Goal: Information Seeking & Learning: Understand process/instructions

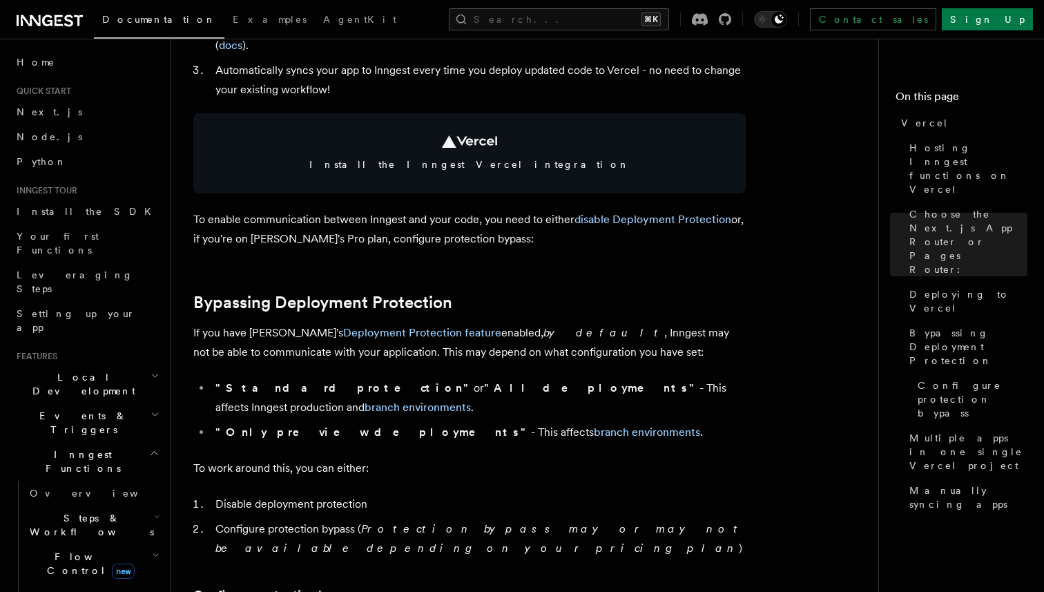
scroll to position [915, 0]
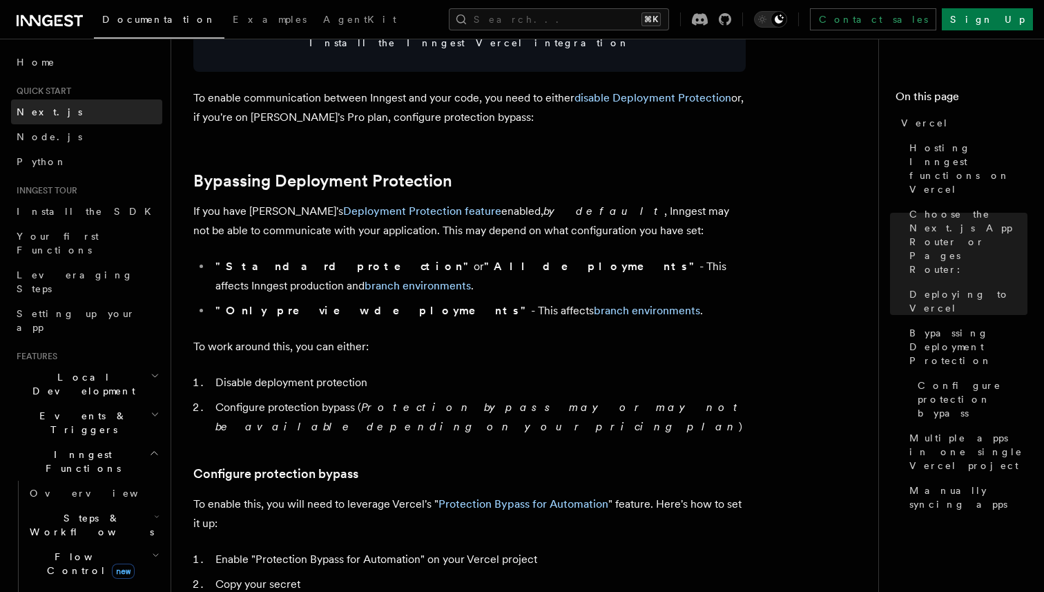
click at [27, 110] on span "Next.js" at bounding box center [50, 111] width 66 height 11
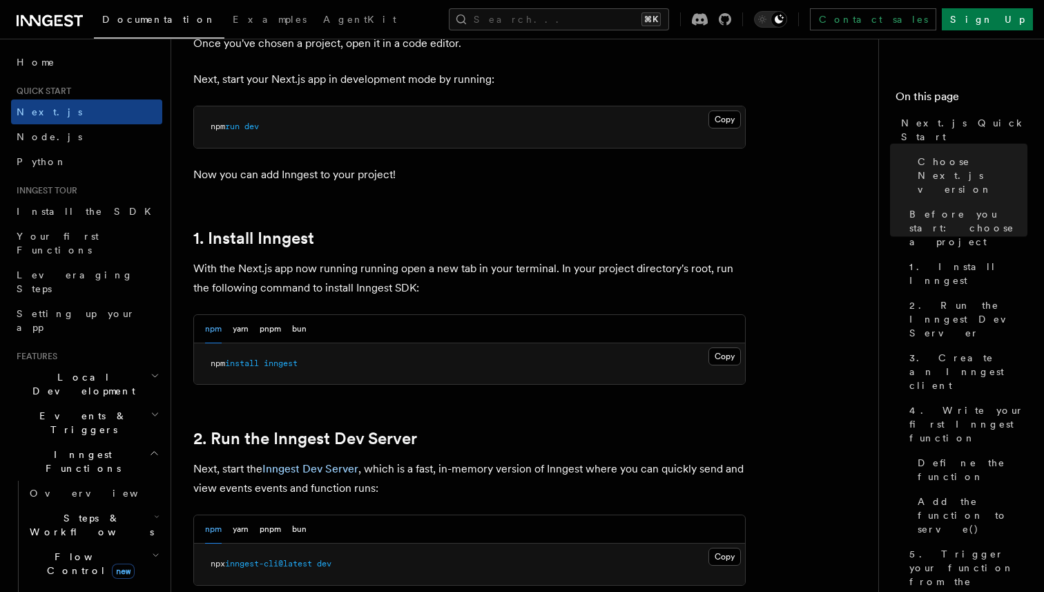
scroll to position [605, 0]
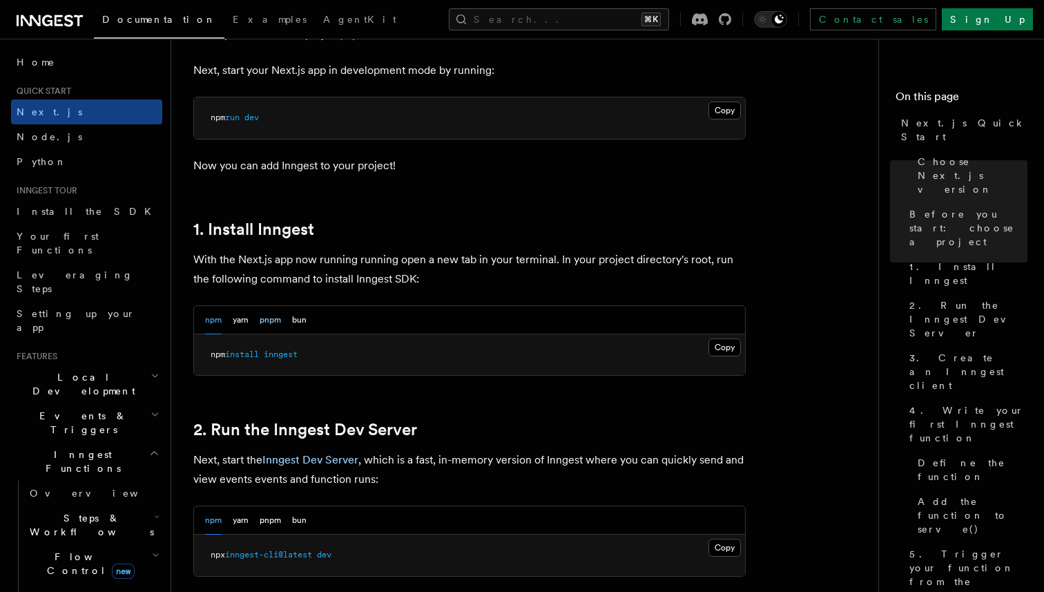
click at [270, 320] on button "pnpm" at bounding box center [270, 320] width 21 height 28
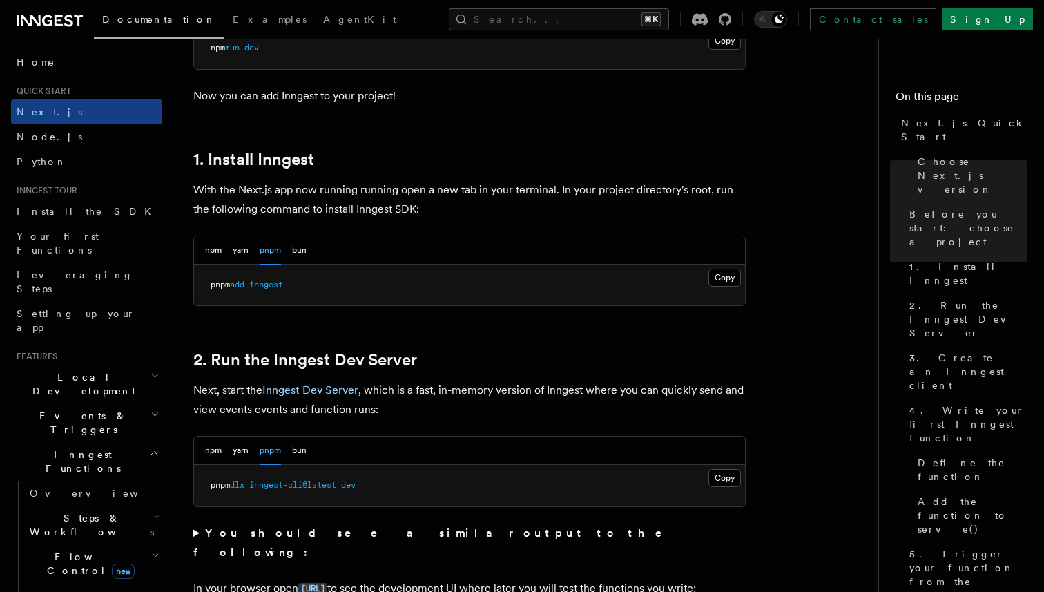
scroll to position [676, 0]
click at [729, 478] on button "Copy Copied" at bounding box center [724, 476] width 32 height 18
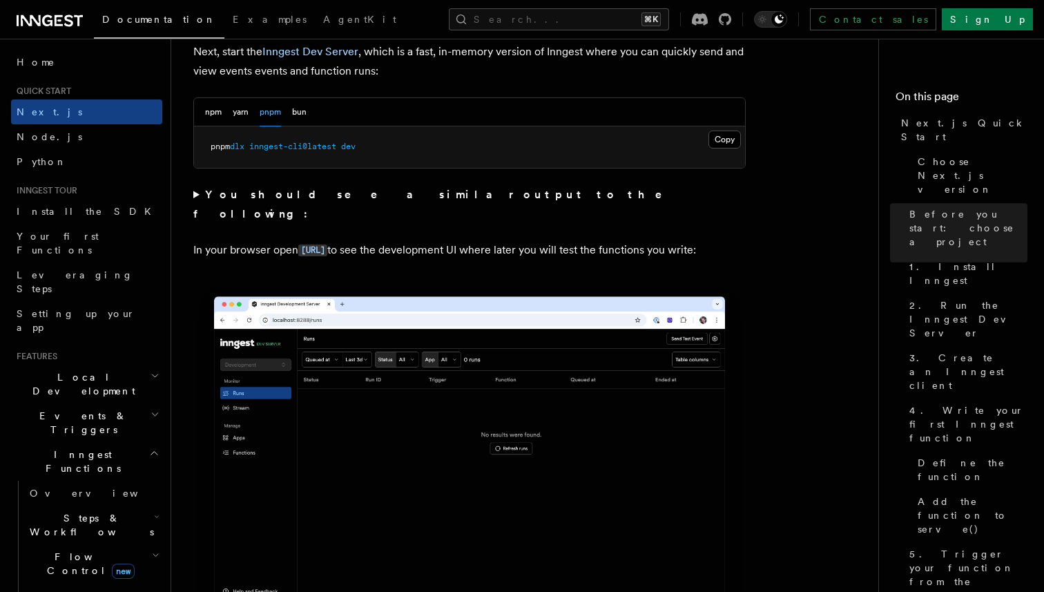
scroll to position [1023, 0]
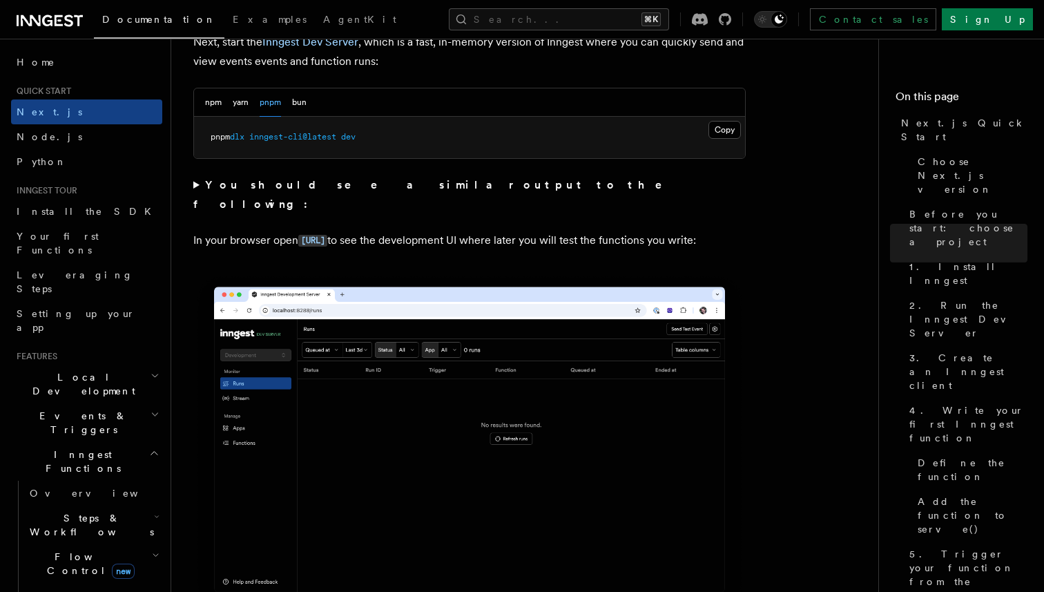
click at [397, 488] on img at bounding box center [469, 446] width 552 height 347
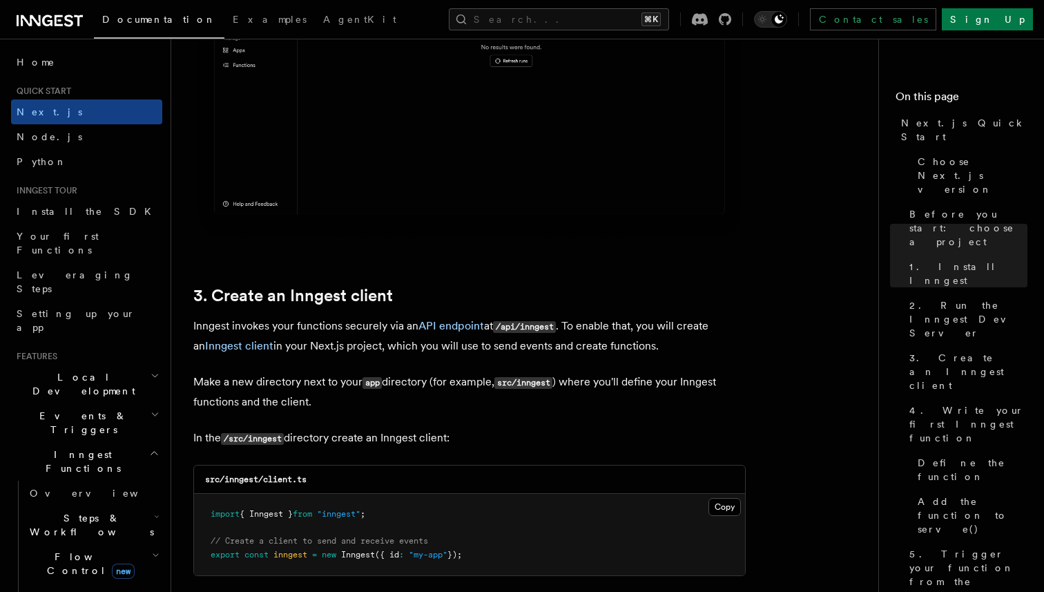
scroll to position [1524, 0]
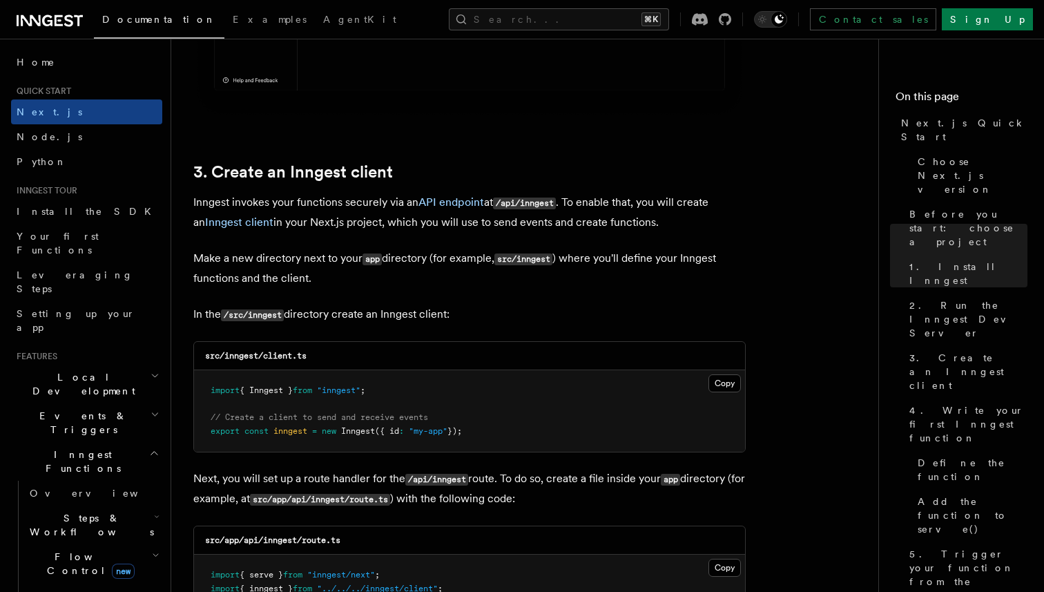
click at [397, 488] on p "Next, you will set up a route handler for the /api/inngest route. To do so, cre…" at bounding box center [469, 489] width 552 height 40
click at [513, 317] on p "In the /src/inngest directory create an Inngest client:" at bounding box center [469, 314] width 552 height 20
click at [512, 317] on p "In the /src/inngest directory create an Inngest client:" at bounding box center [469, 314] width 552 height 20
click at [510, 317] on p "In the /src/inngest directory create an Inngest client:" at bounding box center [469, 314] width 552 height 20
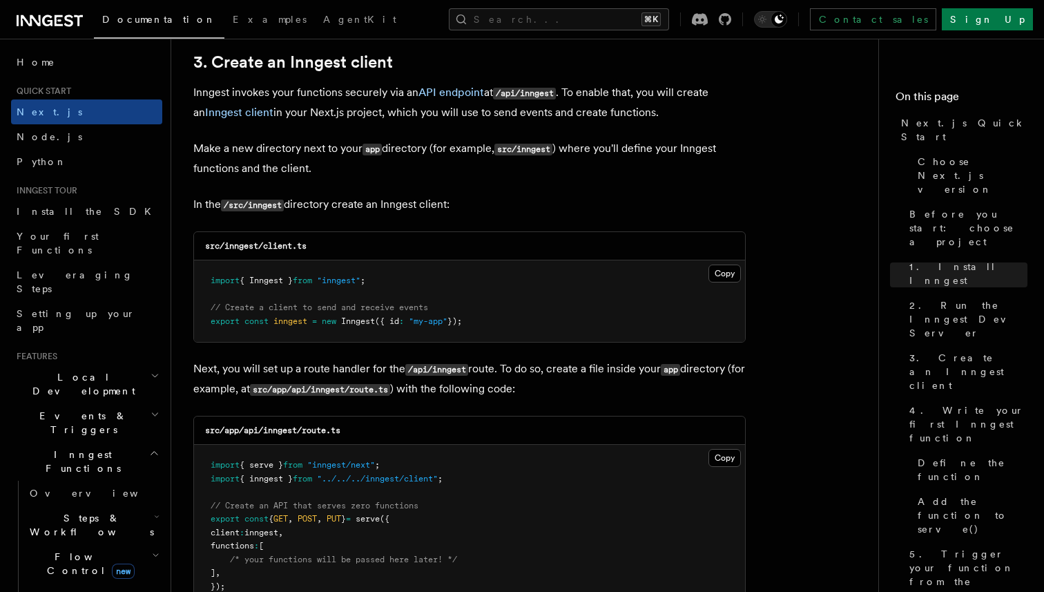
scroll to position [1698, 0]
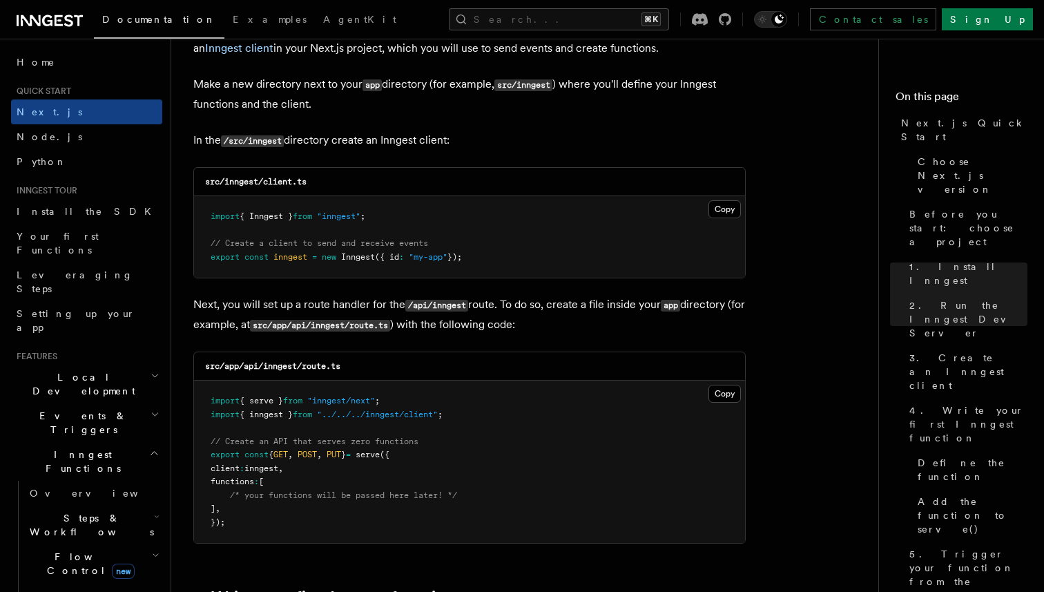
click at [406, 474] on pre "import { serve } from "inngest/next" ; import { inngest } from "../../../innges…" at bounding box center [469, 461] width 551 height 162
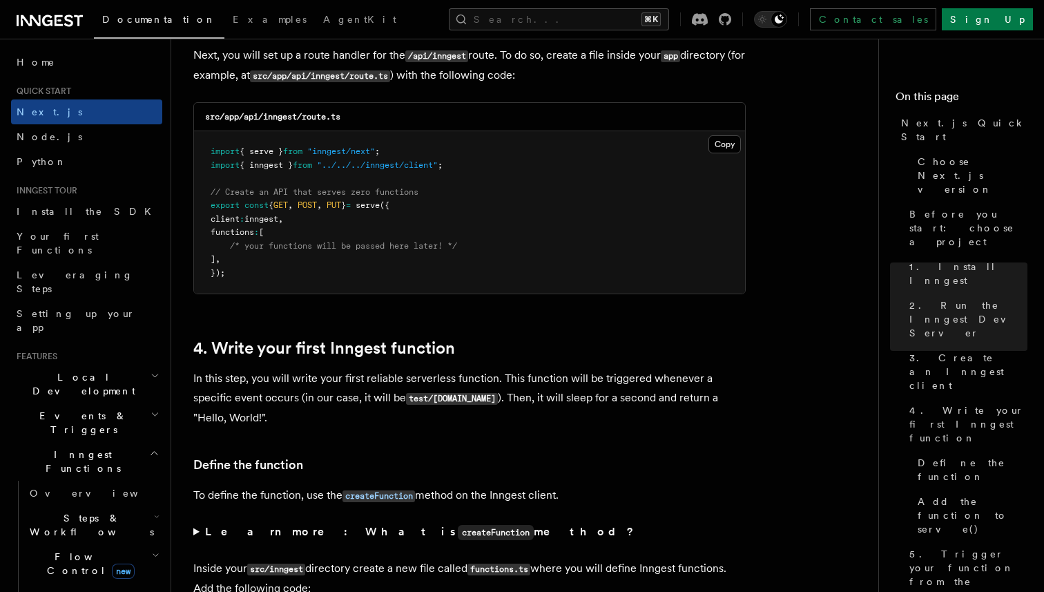
scroll to position [1944, 0]
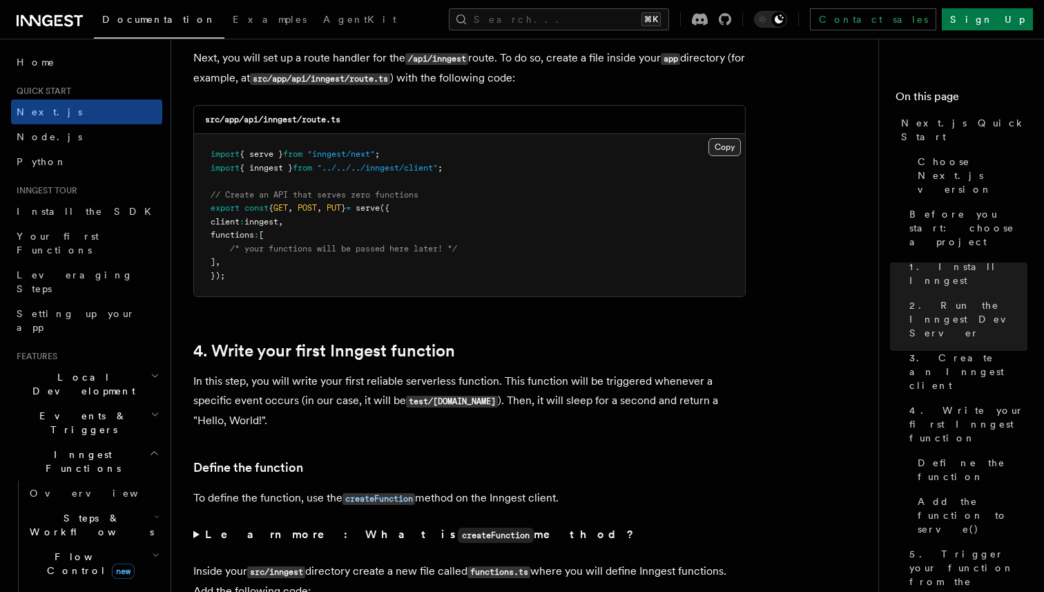
click at [718, 153] on button "Copy Copied" at bounding box center [724, 147] width 32 height 18
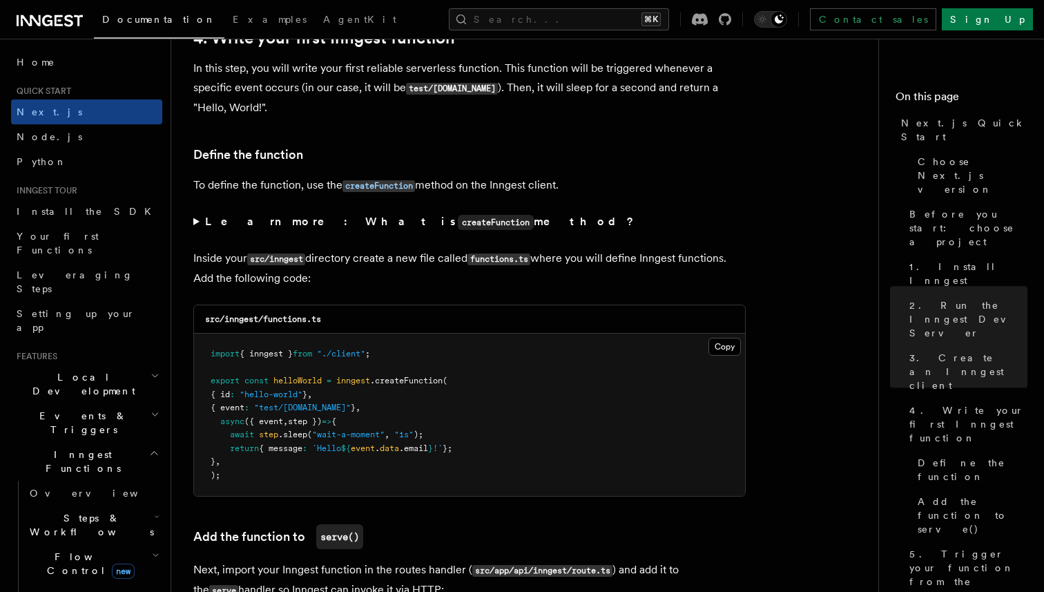
scroll to position [2262, 0]
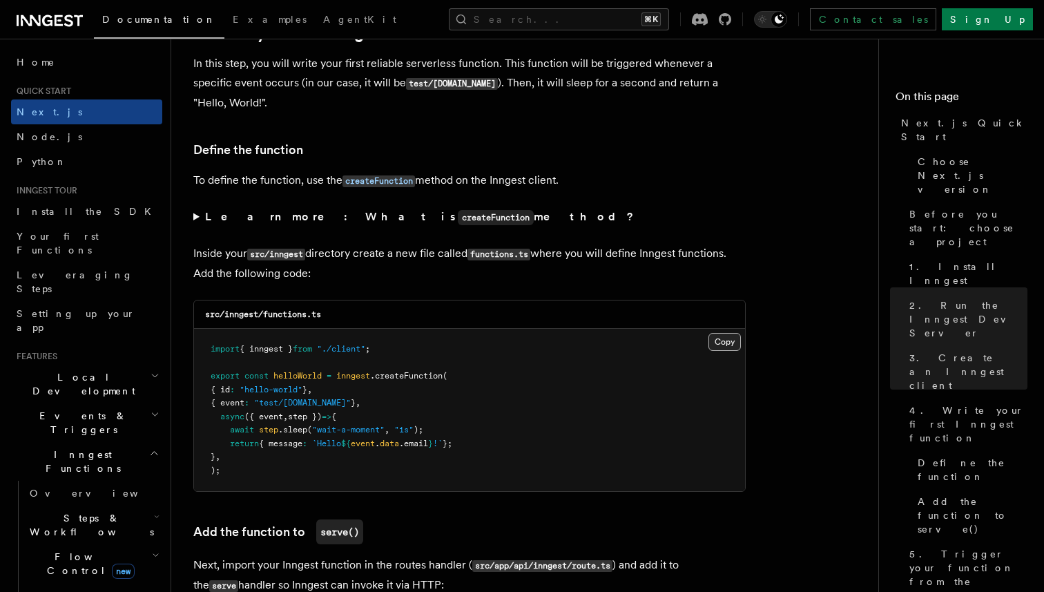
click at [724, 346] on button "Copy Copied" at bounding box center [724, 342] width 32 height 18
drag, startPoint x: 648, startPoint y: 396, endPoint x: 681, endPoint y: 370, distance: 42.8
click at [652, 390] on pre "import { inngest } from "./client" ; export const helloWorld = inngest .createF…" at bounding box center [469, 410] width 551 height 162
click at [725, 345] on button "Copy Copied" at bounding box center [724, 342] width 32 height 18
drag, startPoint x: 724, startPoint y: 389, endPoint x: 724, endPoint y: 382, distance: 7.6
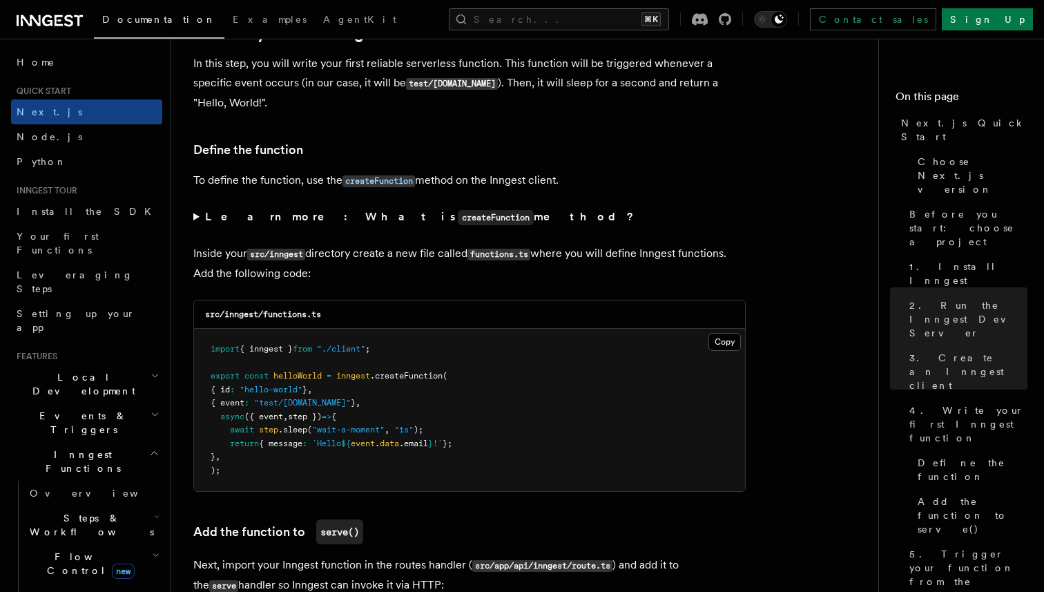
click at [724, 387] on pre "import { inngest } from "./client" ; export const helloWorld = inngest .createF…" at bounding box center [469, 410] width 551 height 162
click at [731, 342] on button "Copy Copied" at bounding box center [724, 342] width 32 height 18
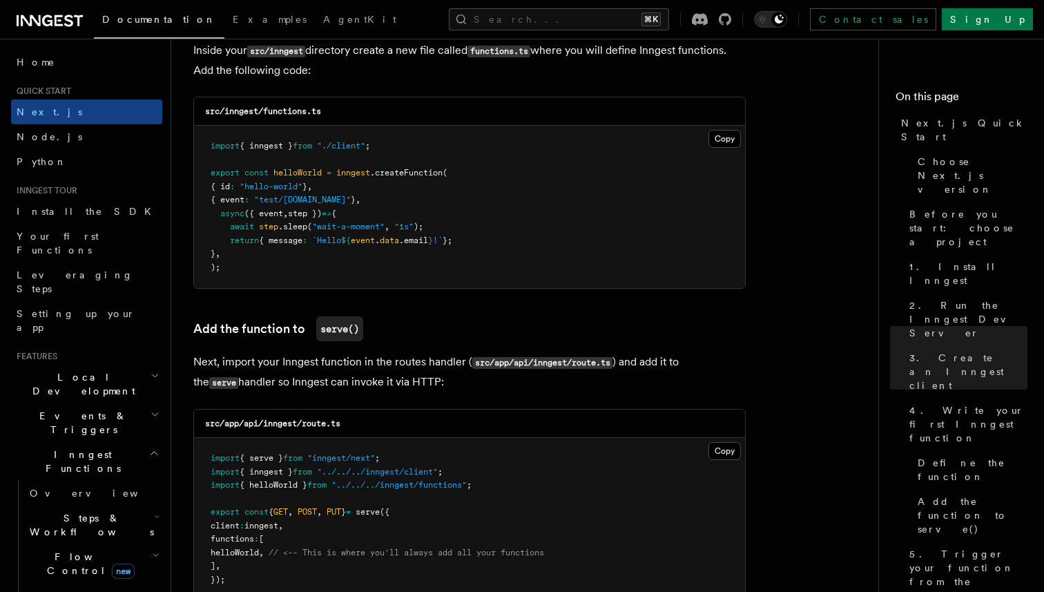
scroll to position [2565, 0]
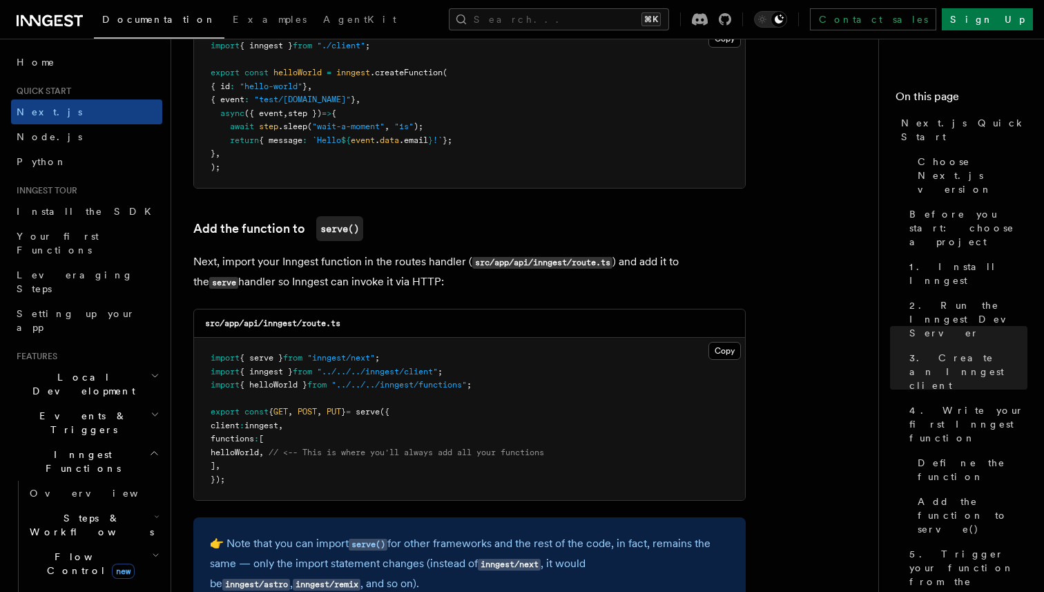
click at [461, 407] on pre "import { serve } from "inngest/next" ; import { inngest } from "../../../innges…" at bounding box center [469, 419] width 551 height 162
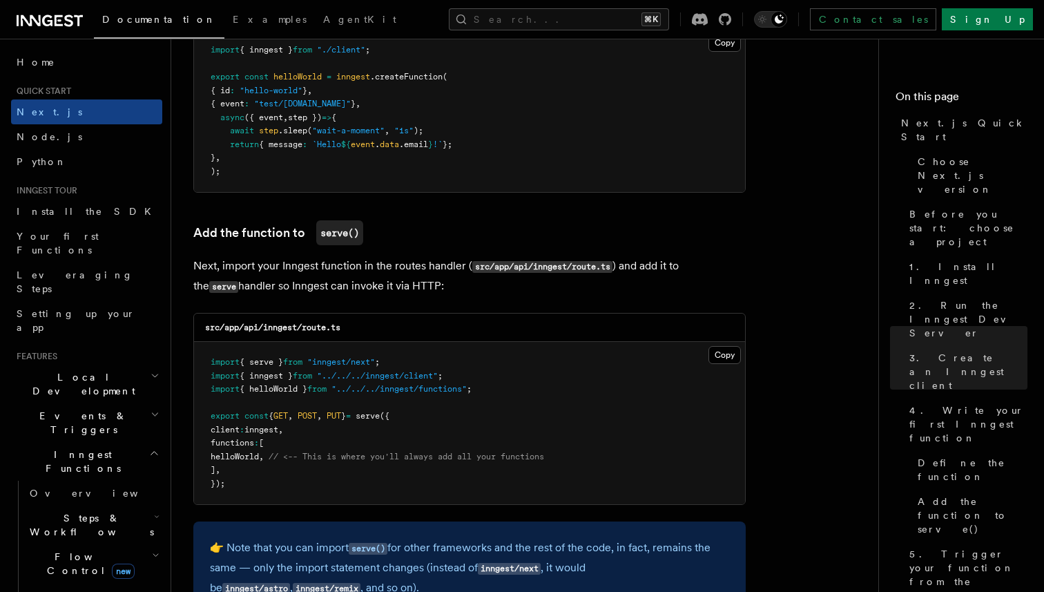
click at [465, 415] on pre "import { serve } from "inngest/next" ; import { inngest } from "../../../innges…" at bounding box center [469, 423] width 551 height 162
click at [724, 355] on button "Copy Copied" at bounding box center [724, 355] width 32 height 18
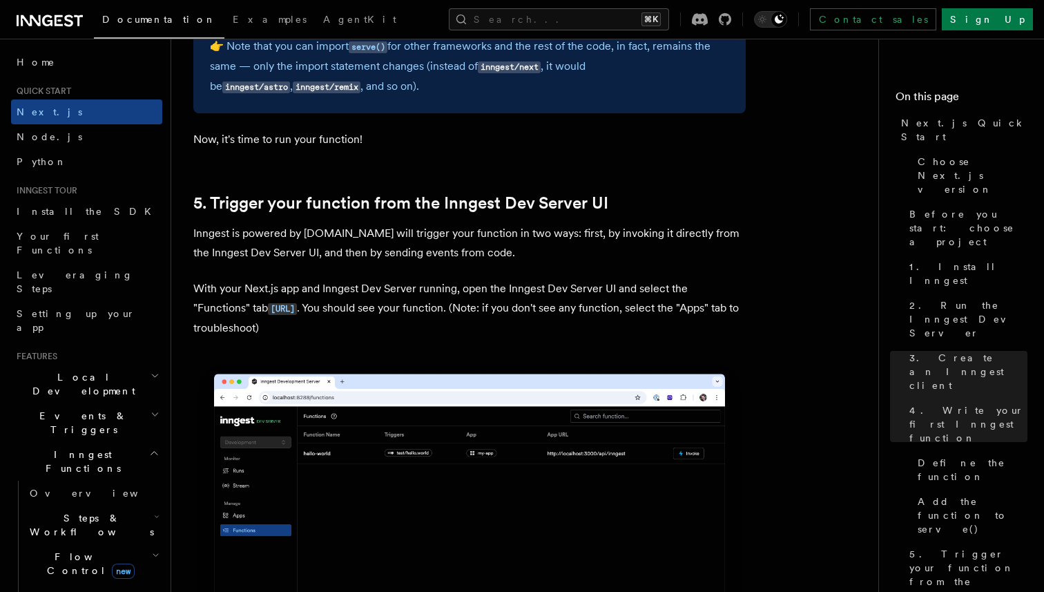
scroll to position [3122, 0]
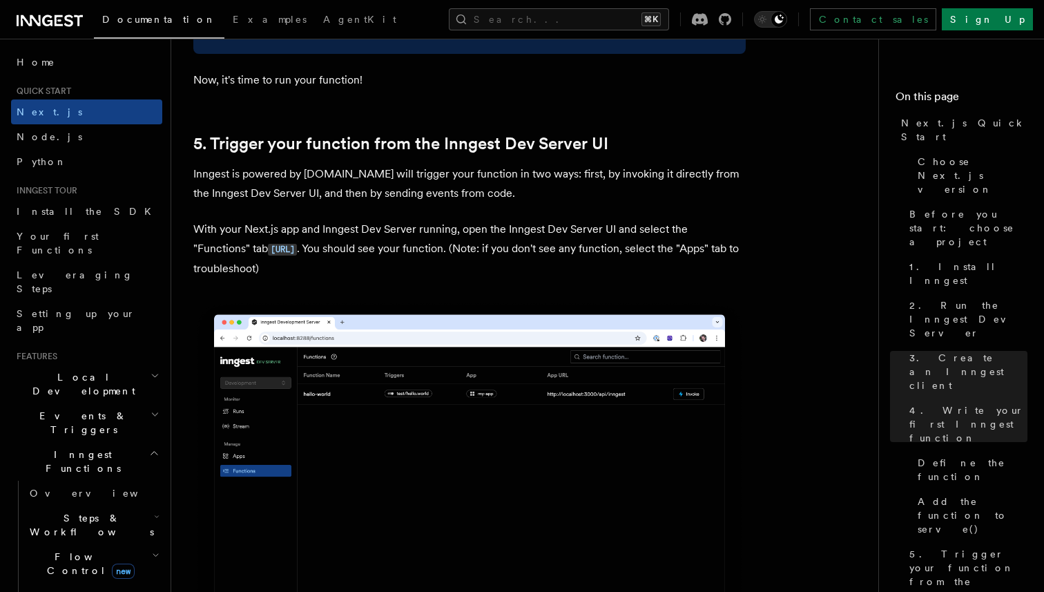
click at [469, 447] on img at bounding box center [469, 473] width 552 height 347
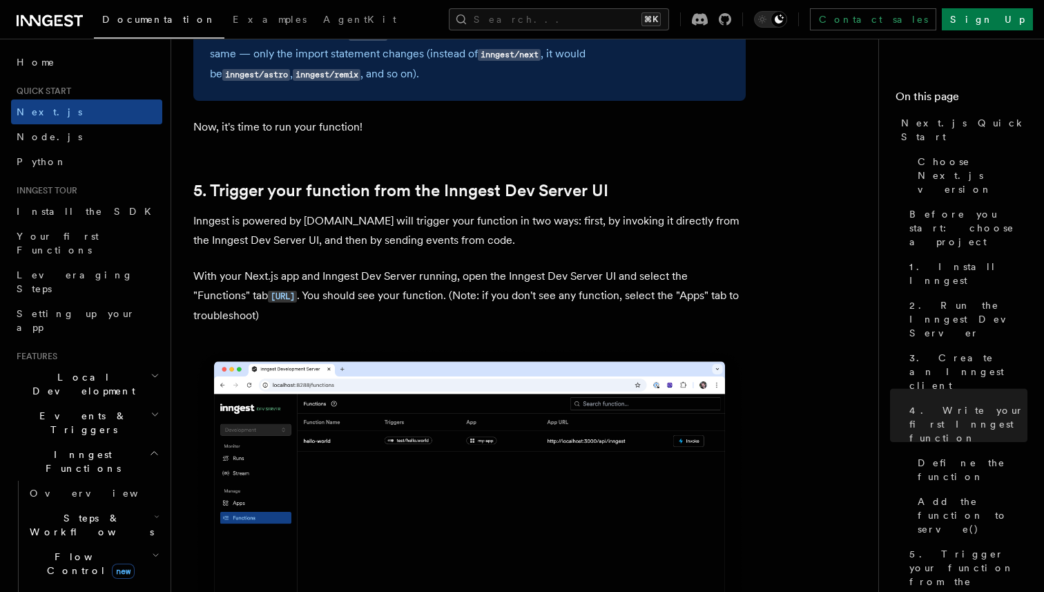
scroll to position [3060, 0]
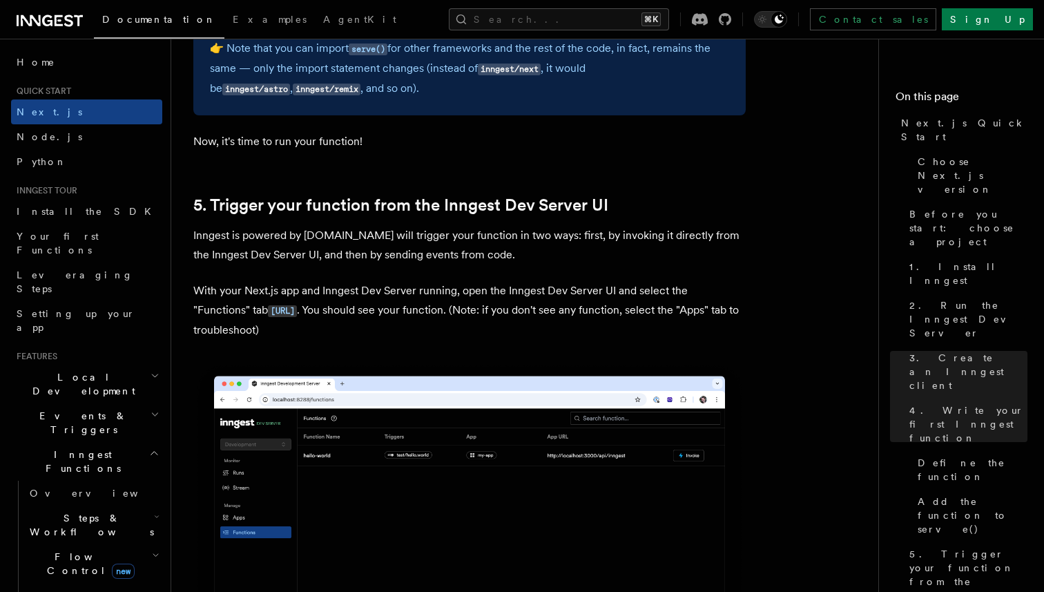
click at [438, 337] on p "With your Next.js app and Inngest Dev Server running, open the Inngest Dev Serv…" at bounding box center [469, 310] width 552 height 59
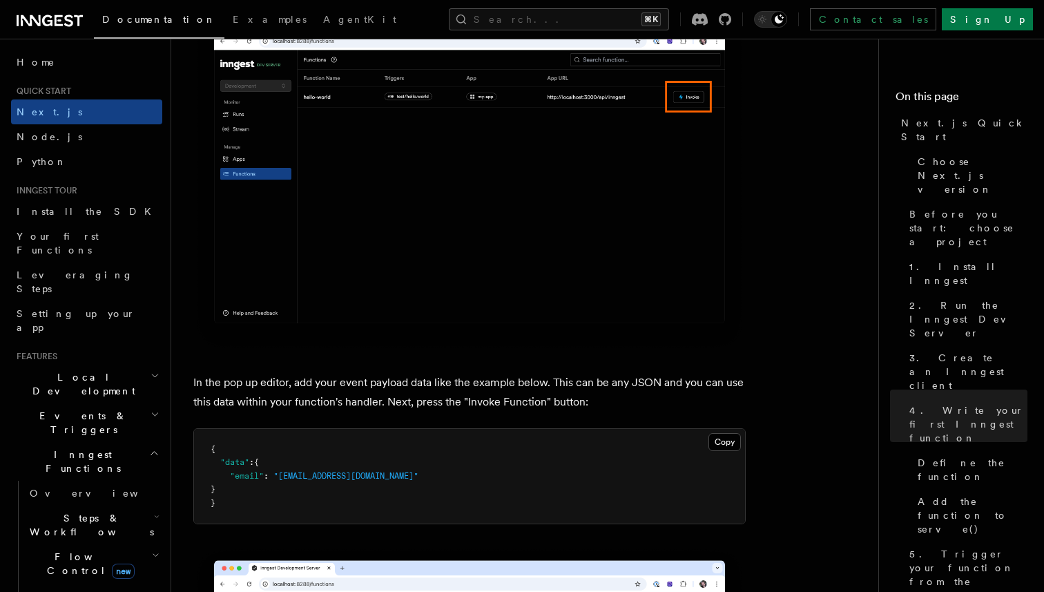
scroll to position [3992, 0]
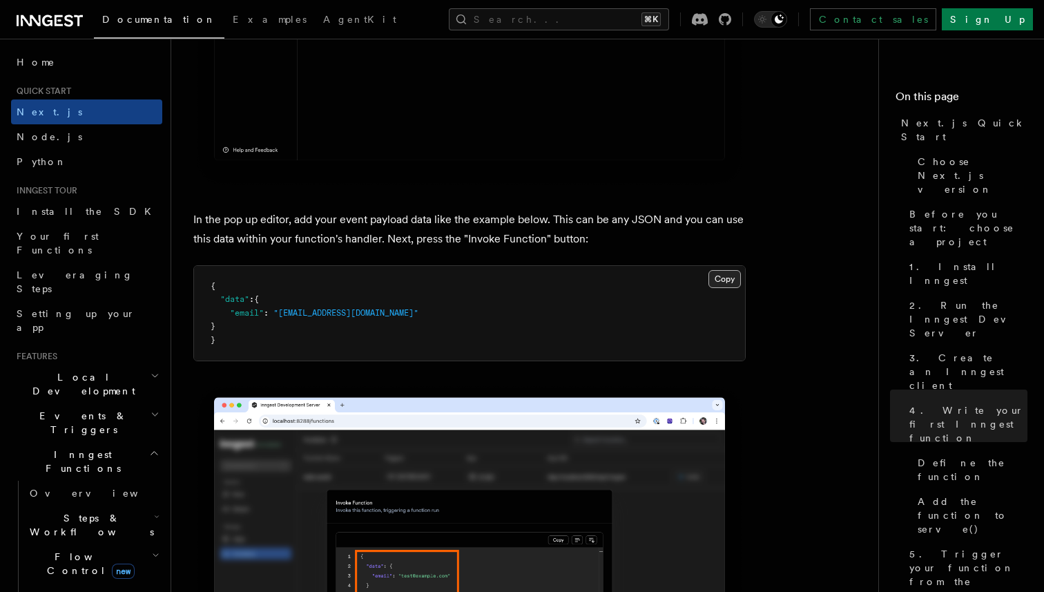
click at [722, 282] on button "Copy Copied" at bounding box center [724, 279] width 32 height 18
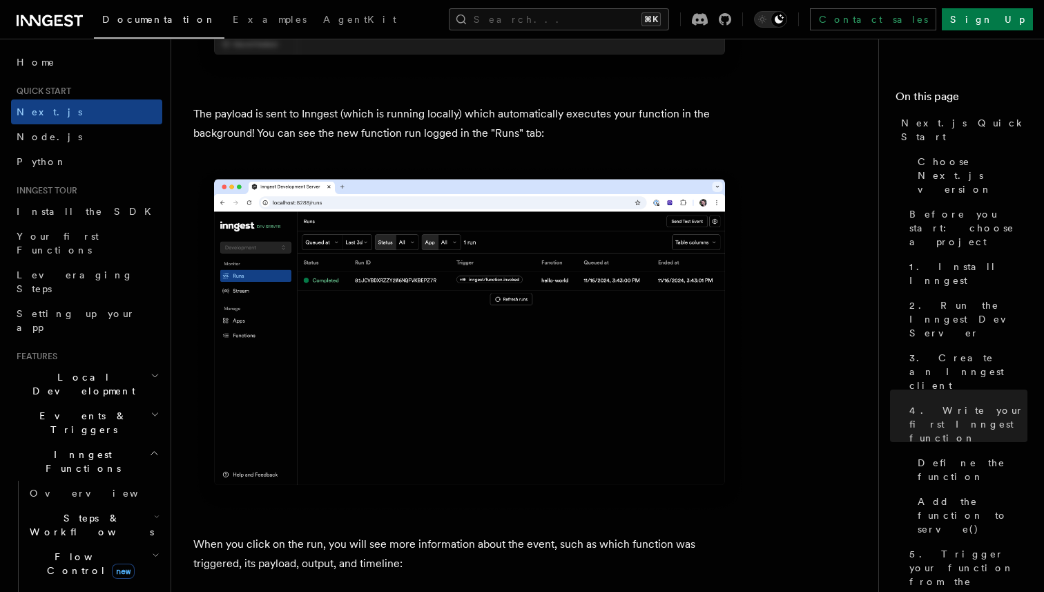
scroll to position [4753, 0]
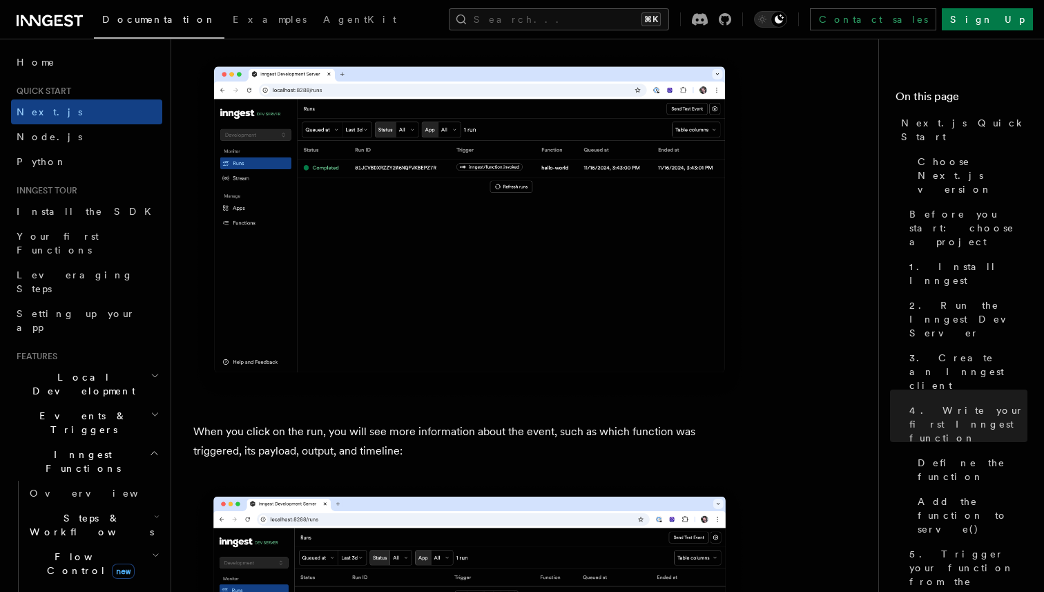
click at [371, 396] on img at bounding box center [469, 225] width 552 height 347
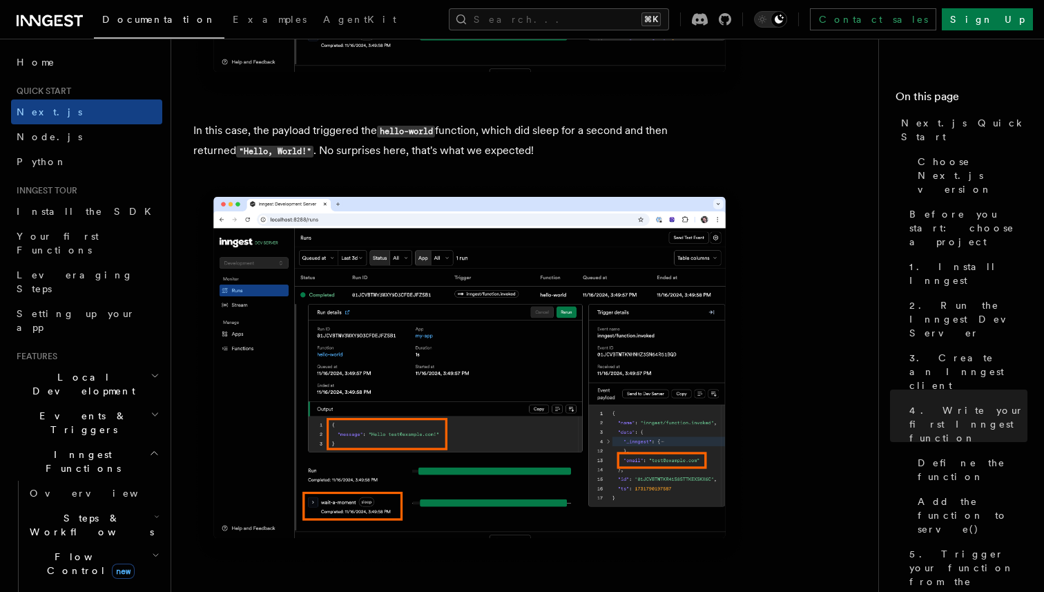
scroll to position [5521, 0]
